Goal: Entertainment & Leisure: Browse casually

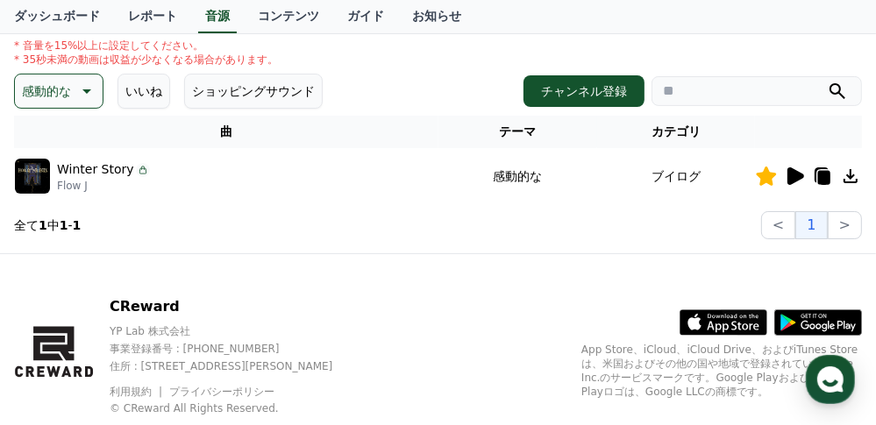
click at [60, 93] on p "感動的な" at bounding box center [46, 91] width 49 height 25
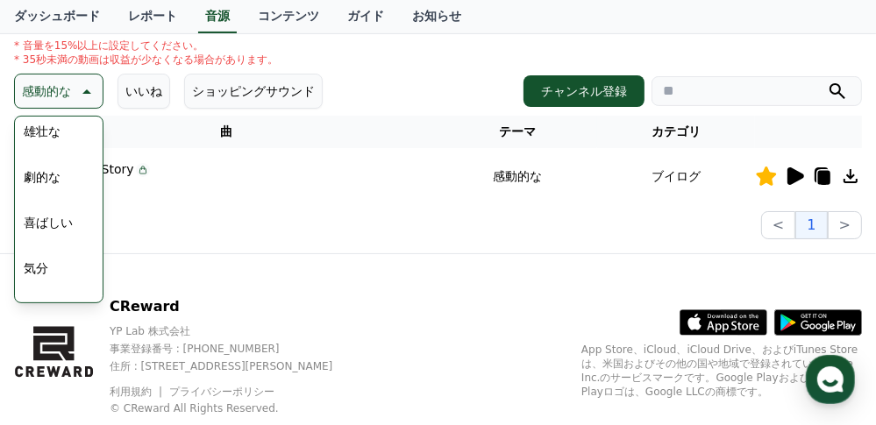
scroll to position [301, 0]
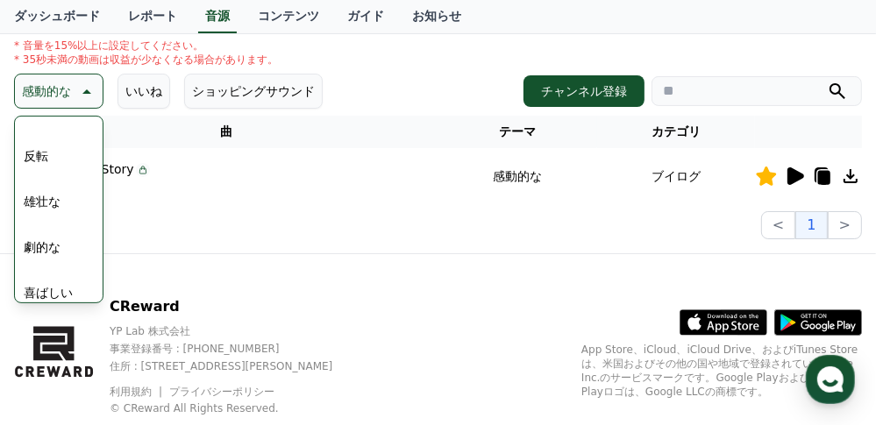
click at [56, 153] on div "全て 空想 好奇心 暗い 明るい ポッピング 刺激的な 反転 雄壮な 劇的な 喜ばしい 気分 EDM 溝 悲しい 穏やかな 可愛い 感動的な 気をもむ 喜劇的な" at bounding box center [59, 270] width 84 height 905
click at [44, 153] on button "反転" at bounding box center [36, 156] width 39 height 39
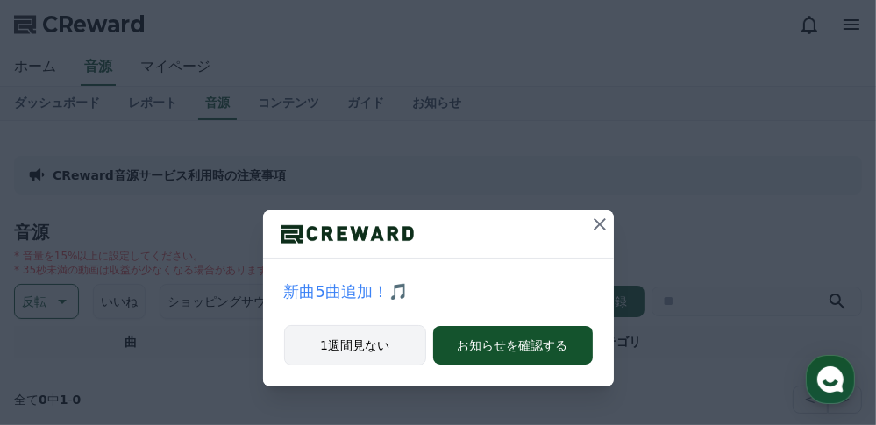
click at [399, 349] on button "1週間見ない" at bounding box center [355, 345] width 142 height 40
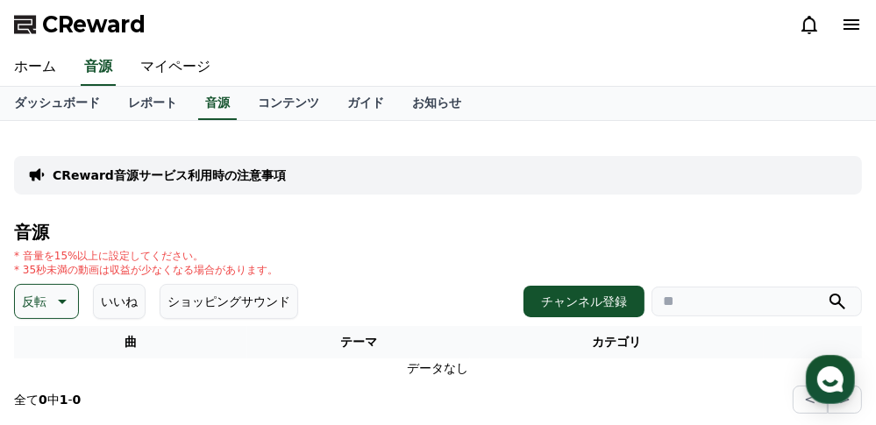
scroll to position [70, 0]
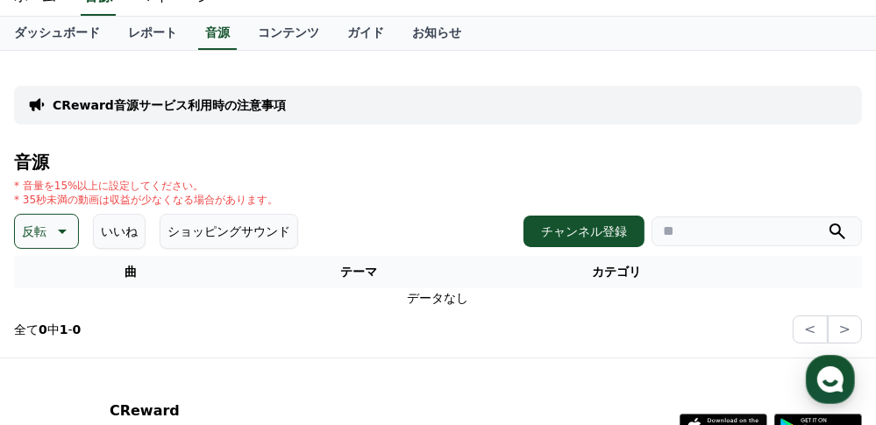
click at [64, 237] on icon at bounding box center [60, 231] width 21 height 21
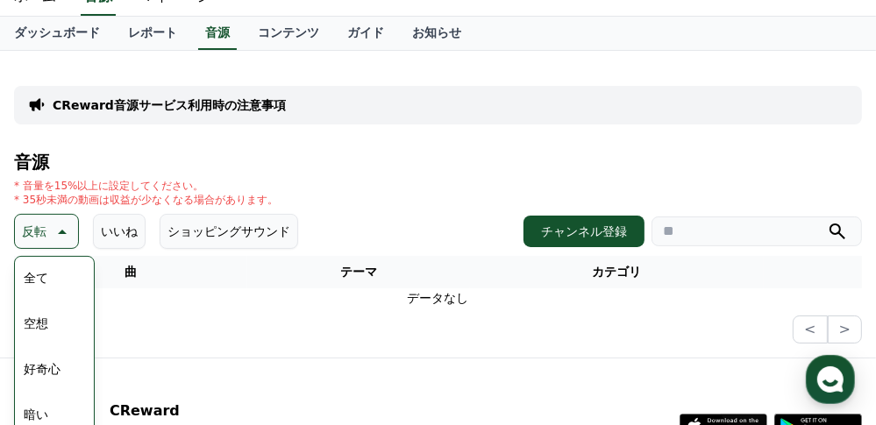
click at [36, 275] on button "全て" at bounding box center [36, 278] width 39 height 39
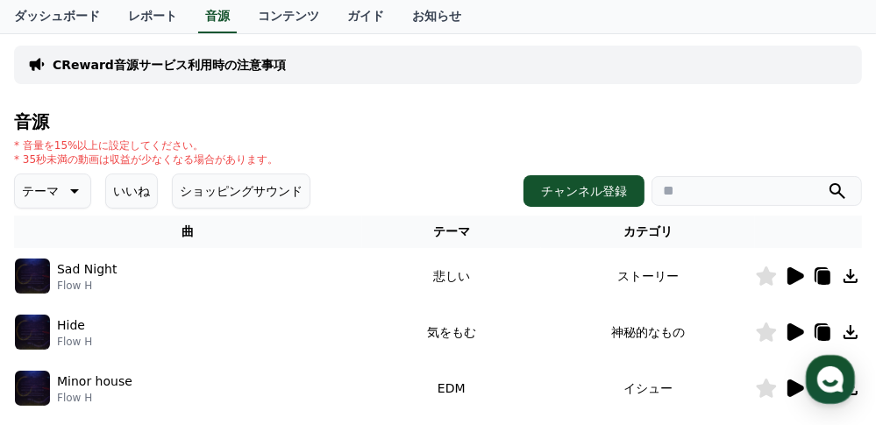
scroll to position [140, 0]
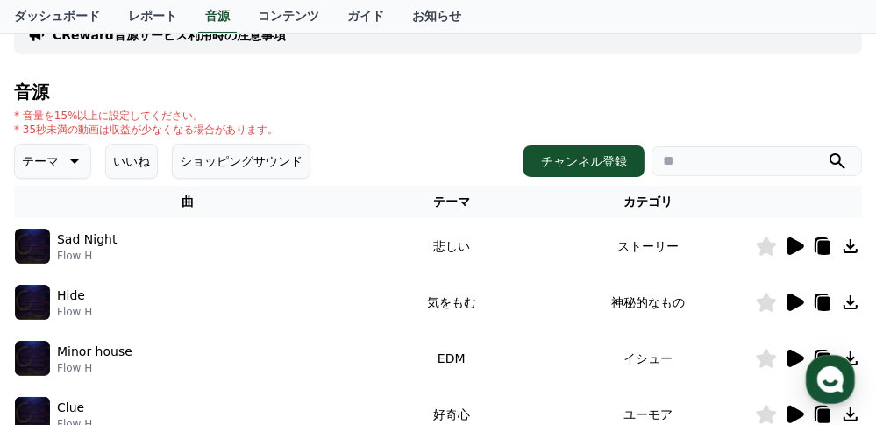
click at [67, 161] on icon at bounding box center [72, 161] width 21 height 21
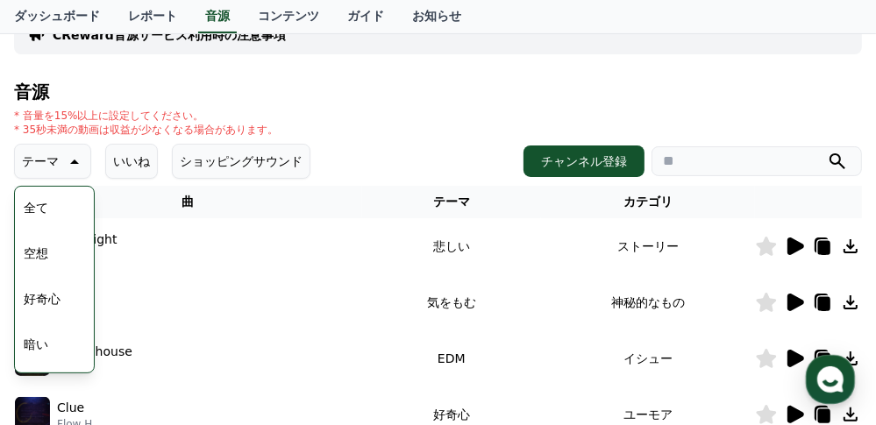
click at [41, 295] on button "好奇心" at bounding box center [42, 299] width 51 height 39
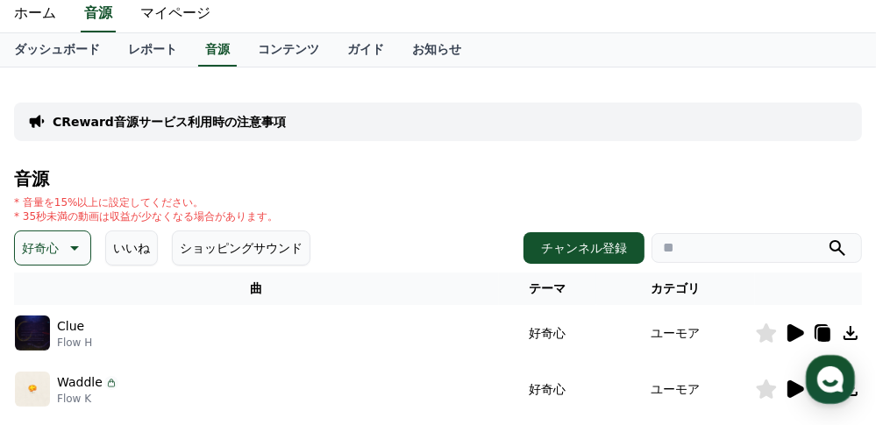
scroll to position [140, 0]
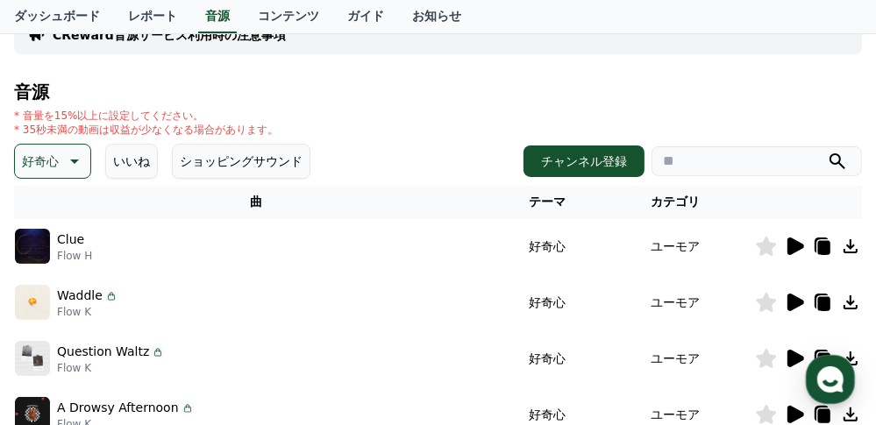
click at [794, 246] on icon at bounding box center [795, 247] width 17 height 18
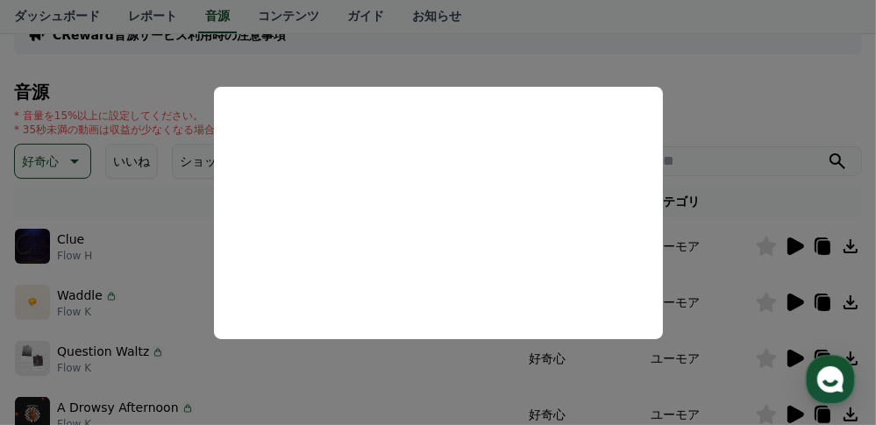
click at [652, 363] on button "close modal" at bounding box center [438, 212] width 876 height 425
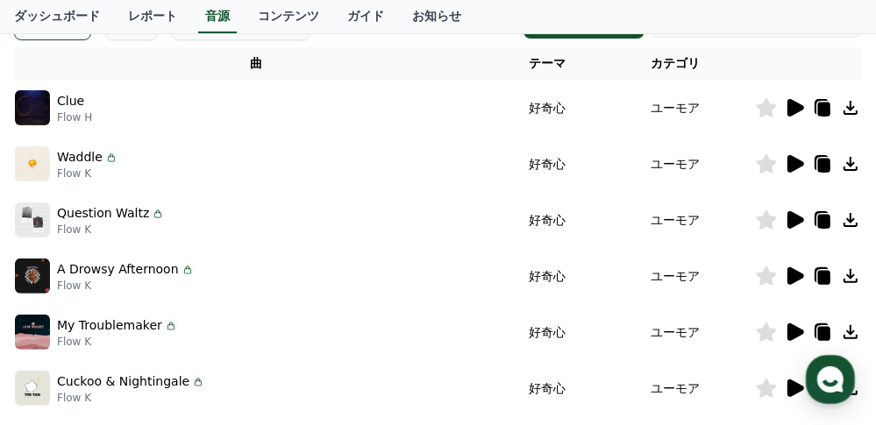
scroll to position [281, 0]
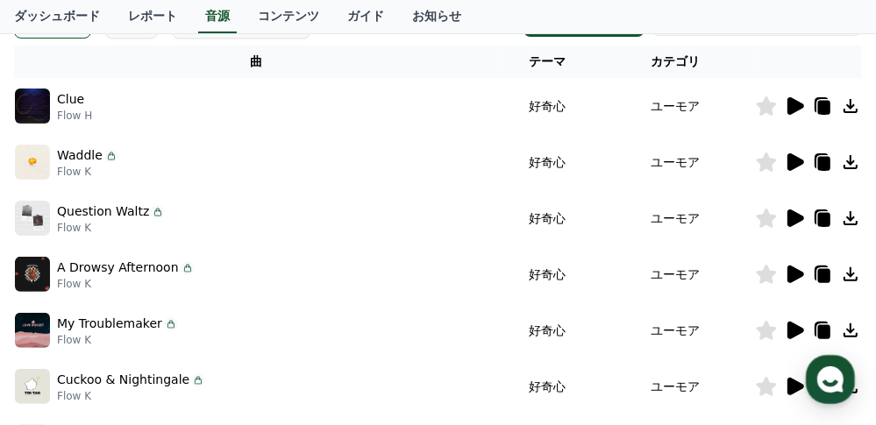
click at [799, 275] on icon at bounding box center [795, 275] width 17 height 18
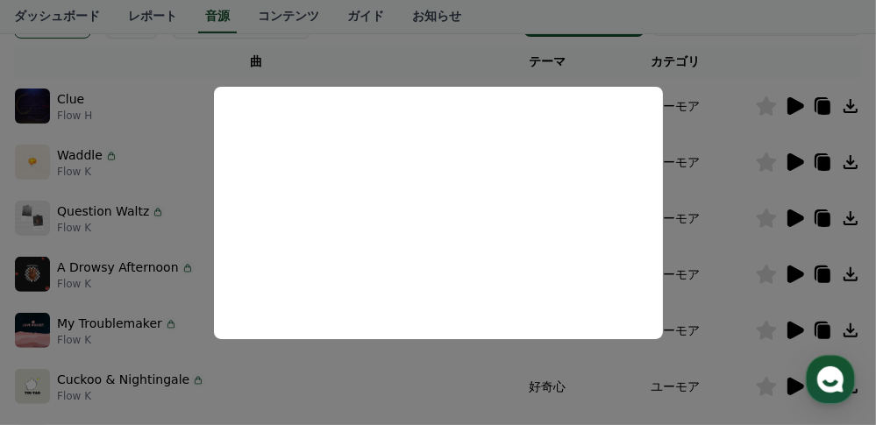
click at [429, 381] on button "close modal" at bounding box center [438, 212] width 876 height 425
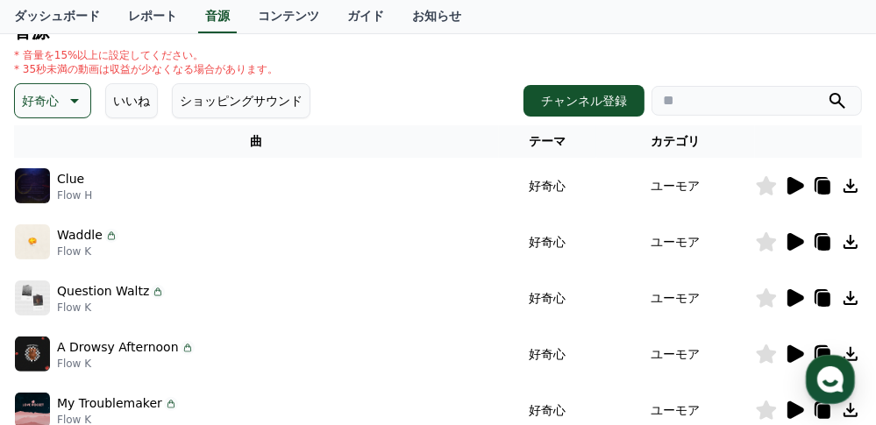
scroll to position [70, 0]
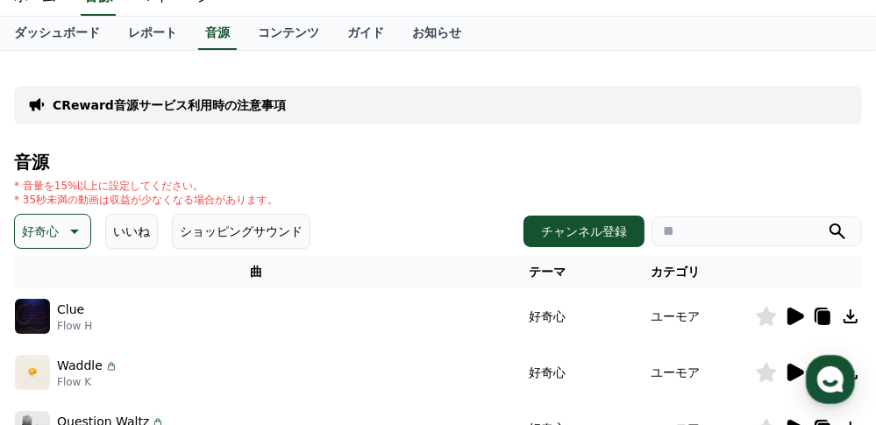
click at [66, 238] on icon at bounding box center [72, 231] width 21 height 21
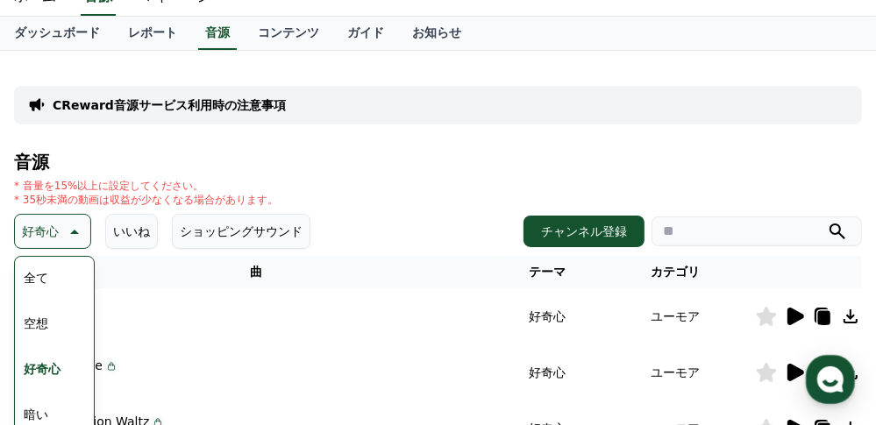
click at [43, 324] on button "空想" at bounding box center [36, 323] width 39 height 39
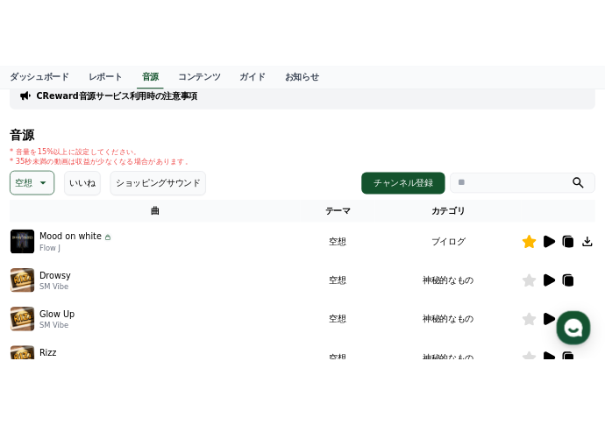
scroll to position [140, 0]
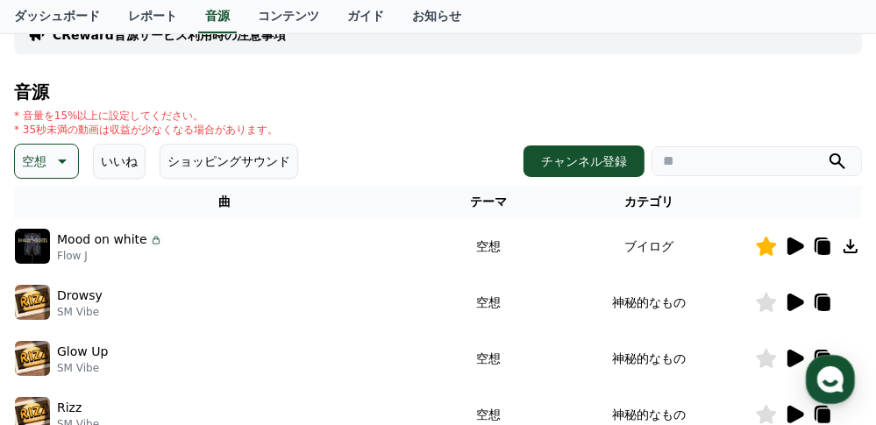
click at [792, 248] on icon at bounding box center [795, 247] width 17 height 18
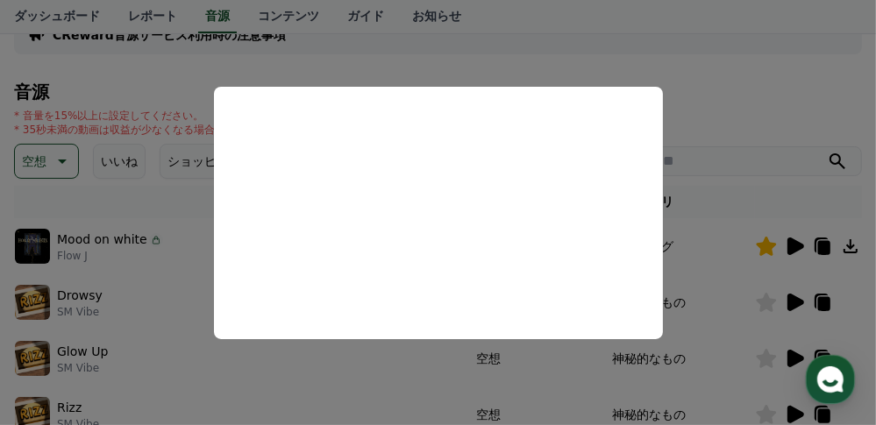
click at [724, 101] on button "close modal" at bounding box center [438, 212] width 876 height 425
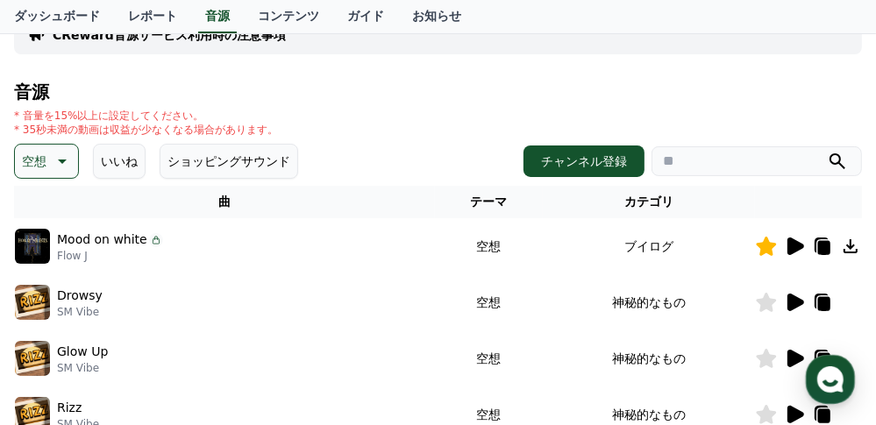
click at [850, 245] on icon at bounding box center [850, 246] width 14 height 14
